Goal: Find specific page/section: Find specific page/section

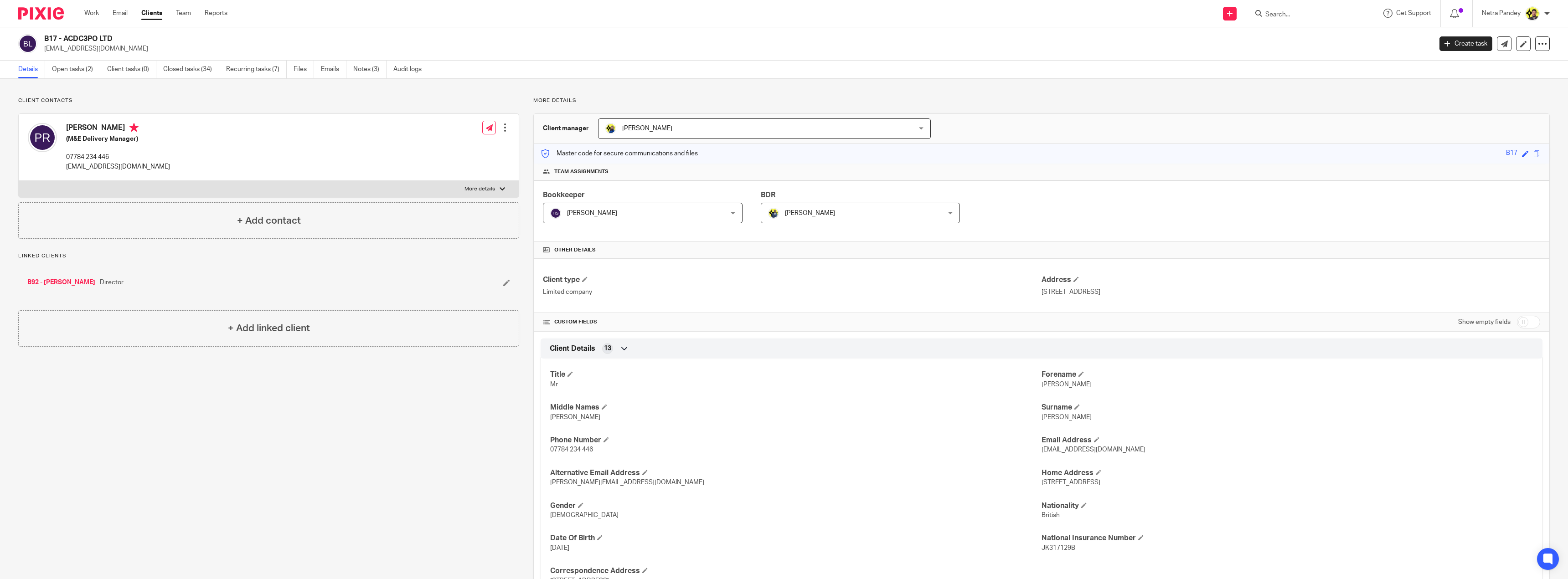
scroll to position [91, 0]
click at [116, 160] on p "07790 780 780" at bounding box center [118, 157] width 104 height 9
drag, startPoint x: 144, startPoint y: 282, endPoint x: 46, endPoint y: 284, distance: 98.0
click at [46, 284] on div "O16 - ODEWALE & COMPANY LIMITED Director" at bounding box center [220, 282] width 386 height 9
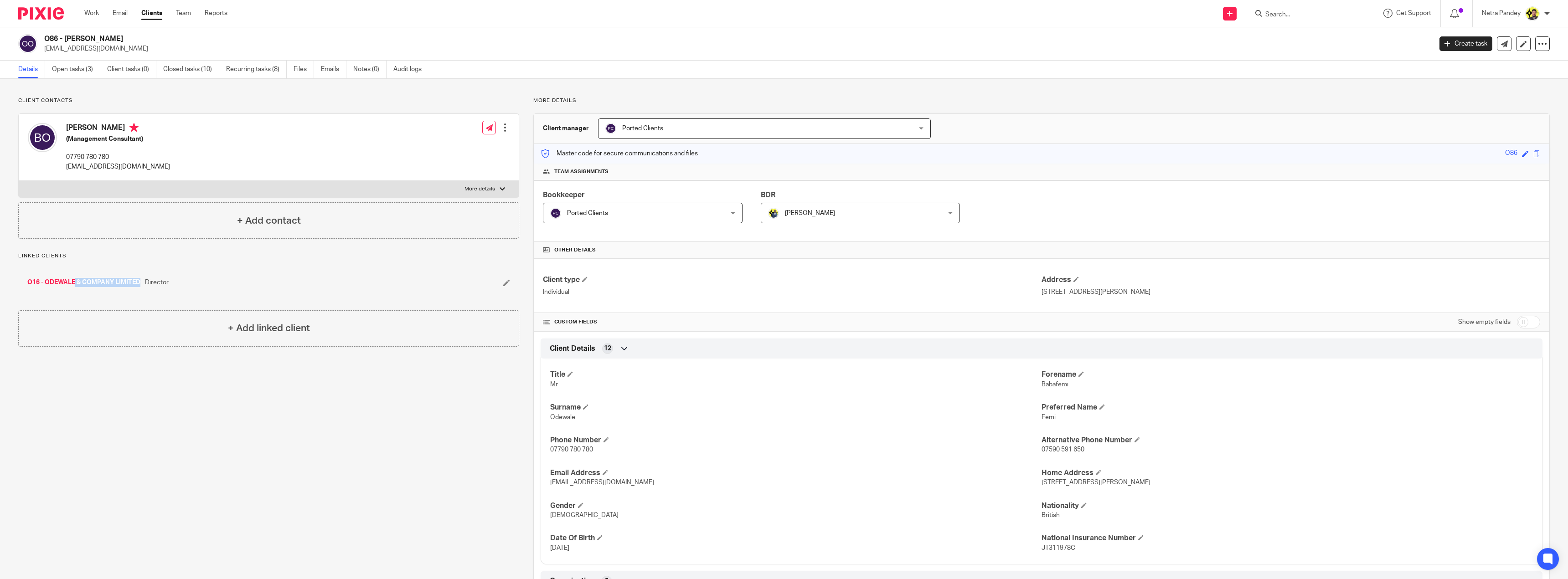
copy div "ODEWALE & COMPANY LIMITED"
click at [1295, 14] on input "Search" at bounding box center [1305, 15] width 82 height 9
click at [128, 127] on h4 "Babafemi Odewale" at bounding box center [118, 128] width 104 height 11
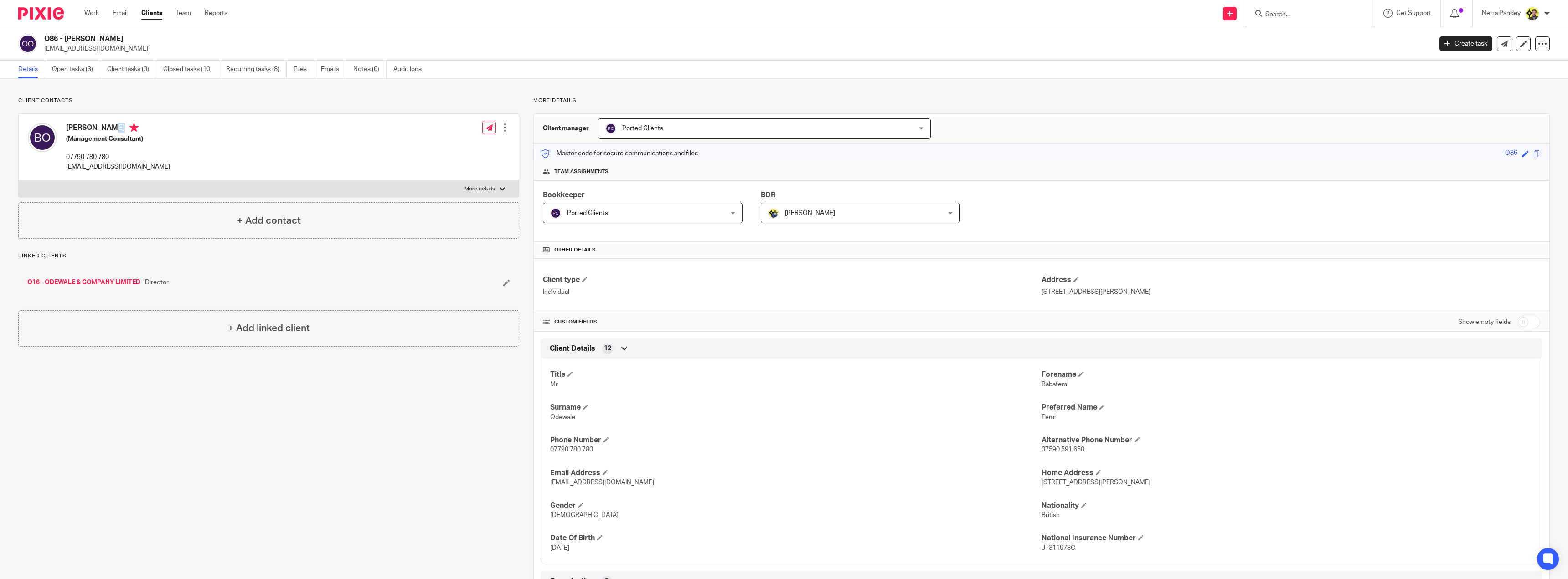
click at [169, 134] on div "Babafemi Odewale (Management Consultant) 07790 780 780 femi@odewale.com Edit co…" at bounding box center [268, 147] width 500 height 67
